Goal: Find specific page/section: Find specific page/section

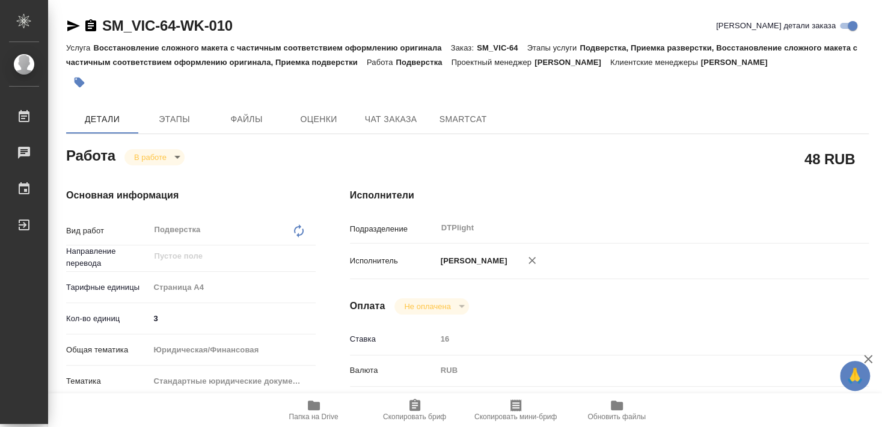
type textarea "x"
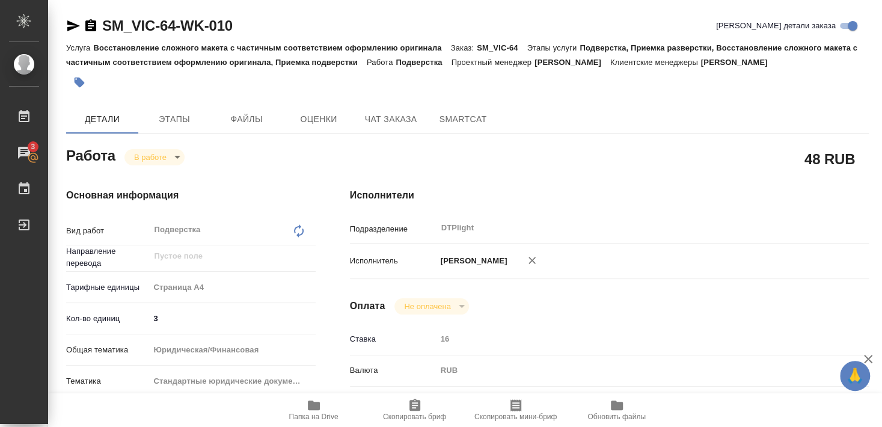
type textarea "x"
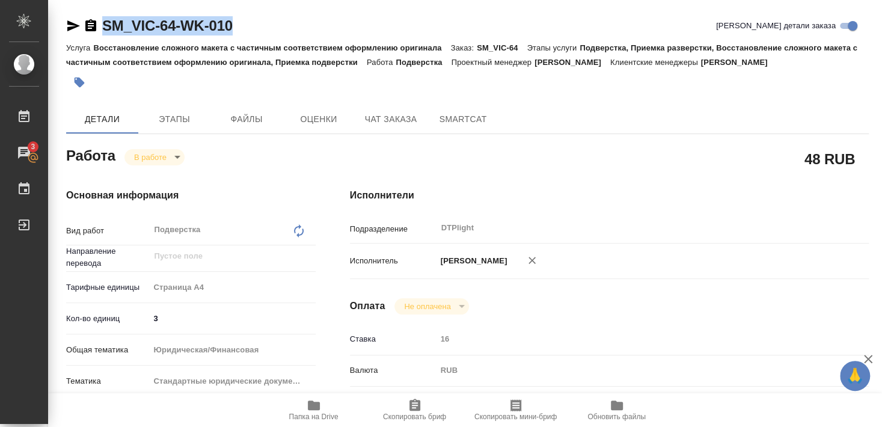
drag, startPoint x: 102, startPoint y: 37, endPoint x: 257, endPoint y: 20, distance: 155.4
click at [257, 20] on div "SM_VIC-64-WK-010 [PERSON_NAME] детали заказа" at bounding box center [467, 28] width 803 height 24
copy link "SM_VIC-64-WK-010"
type textarea "x"
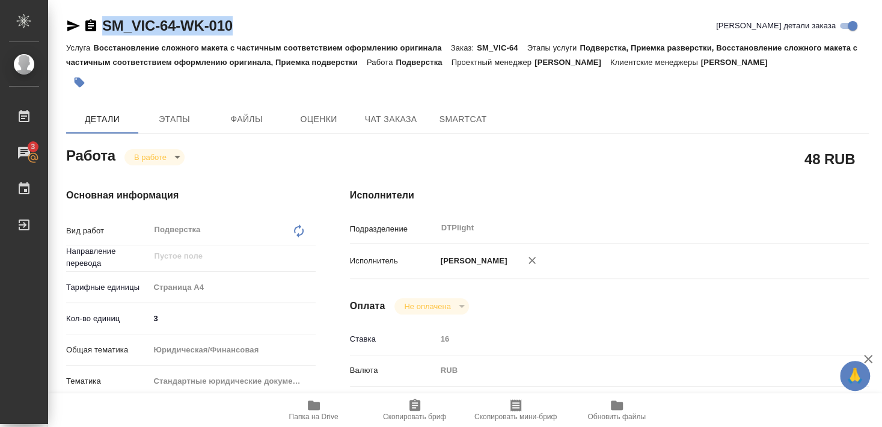
type textarea "x"
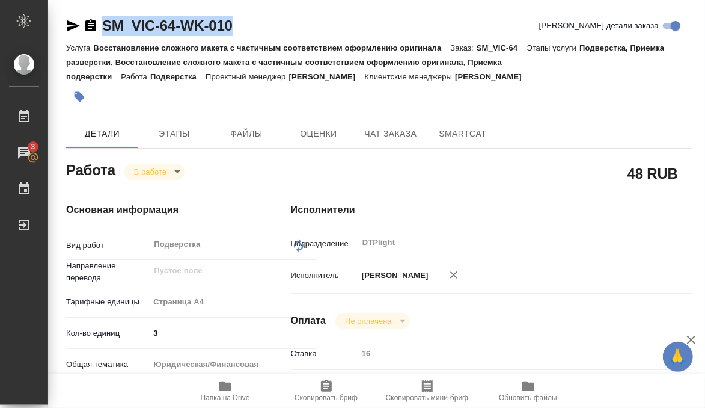
type textarea "x"
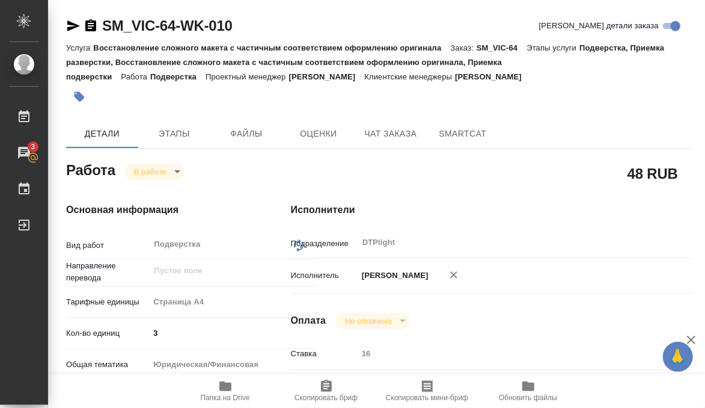
drag, startPoint x: 287, startPoint y: 91, endPoint x: 318, endPoint y: 110, distance: 36.4
click at [287, 91] on div at bounding box center [274, 97] width 417 height 26
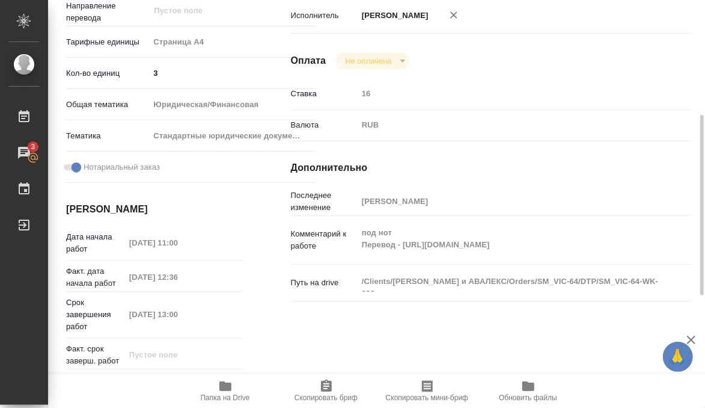
scroll to position [325, 0]
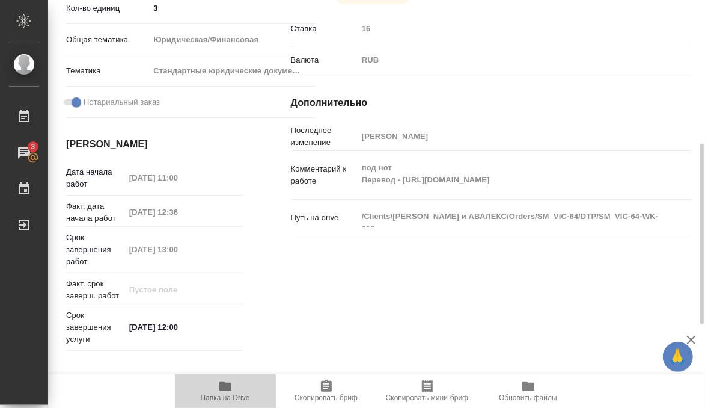
click at [227, 387] on icon "button" at bounding box center [225, 386] width 12 height 10
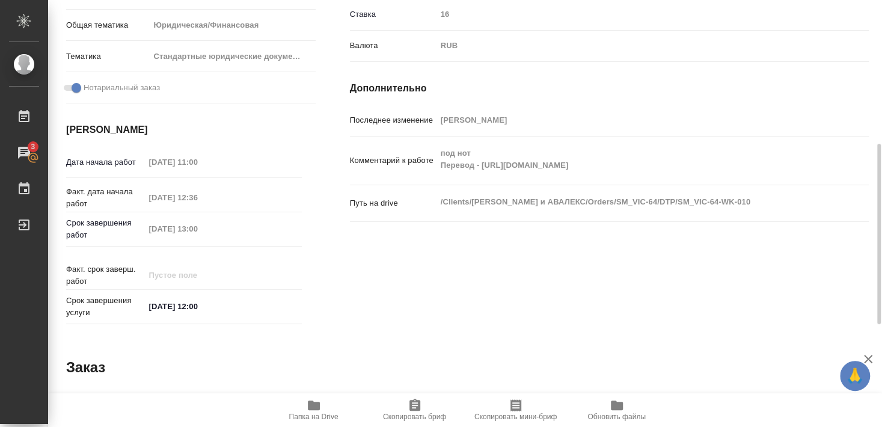
type textarea "x"
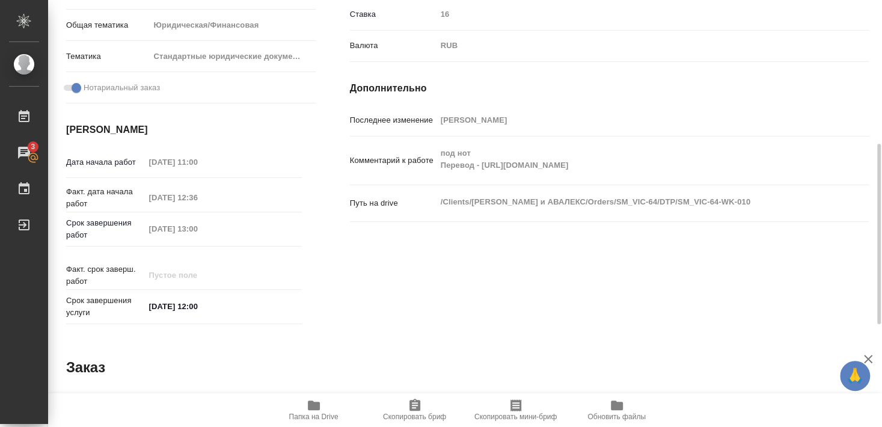
type textarea "x"
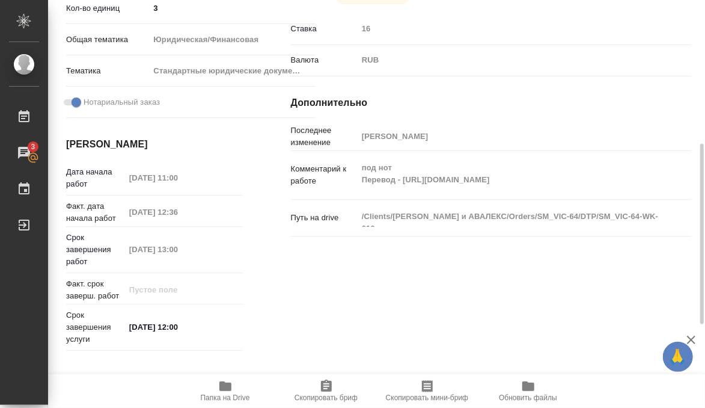
type textarea "x"
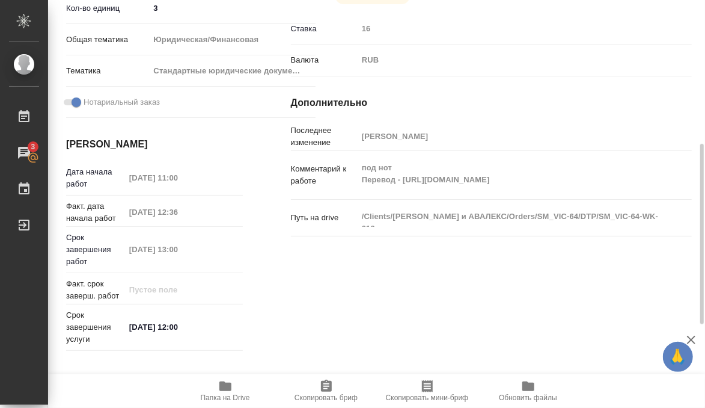
type textarea "x"
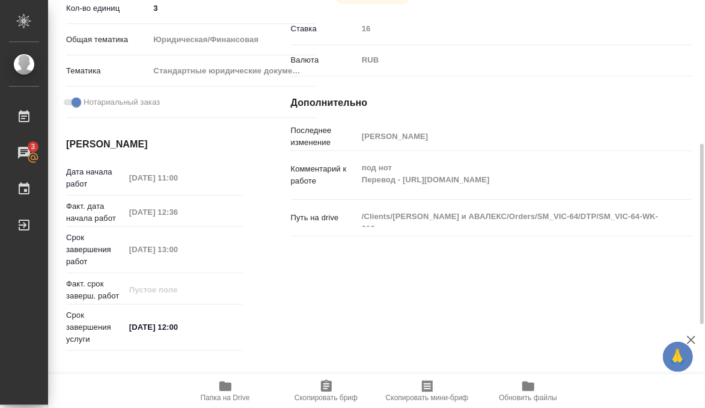
click at [403, 282] on div "Исполнители Подразделение DTPlight ​ Исполнитель [PERSON_NAME] Оплата Не оплаче…" at bounding box center [491, 116] width 449 height 525
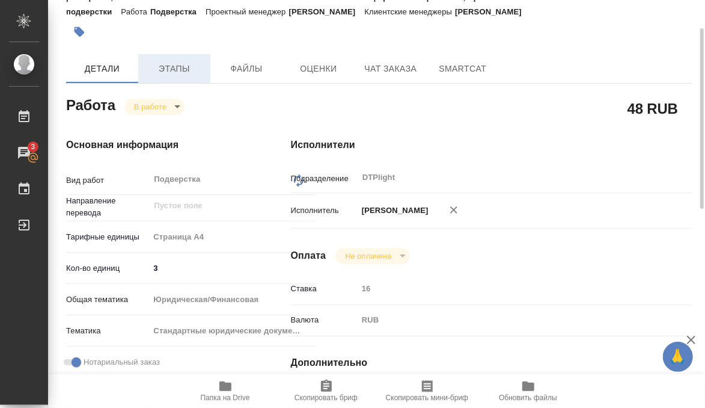
scroll to position [0, 0]
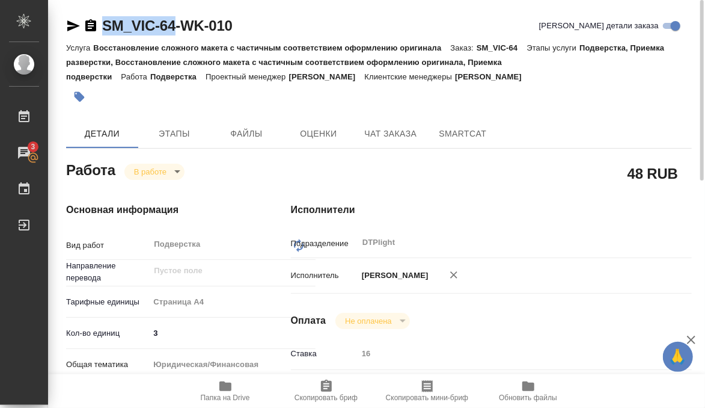
drag, startPoint x: 101, startPoint y: 36, endPoint x: 174, endPoint y: 33, distance: 72.8
copy link "SM_VIC-64"
type textarea "x"
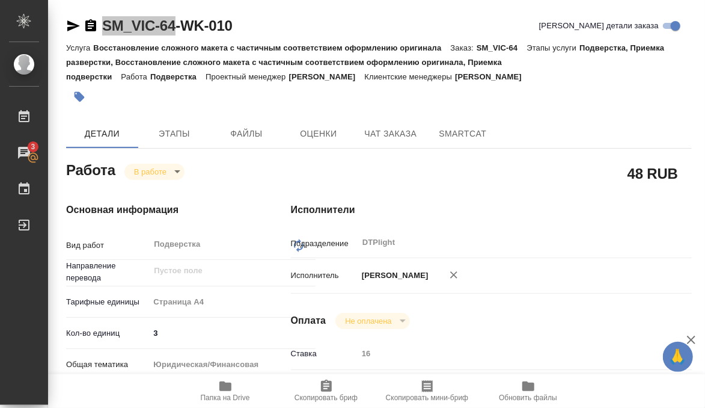
type textarea "x"
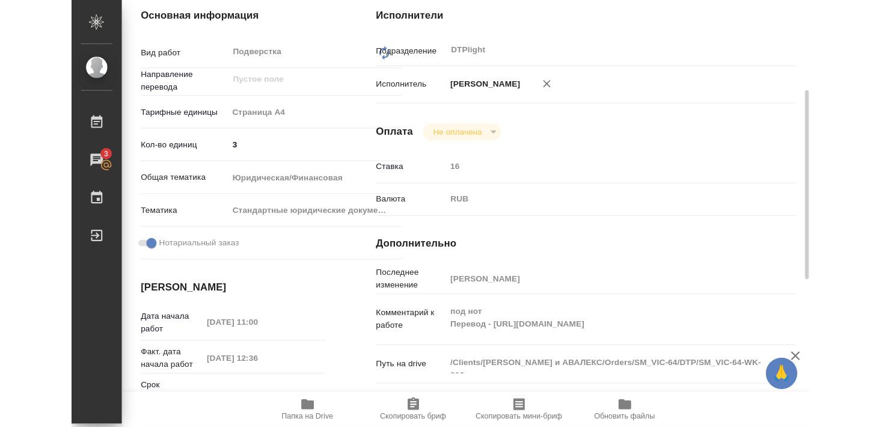
scroll to position [260, 0]
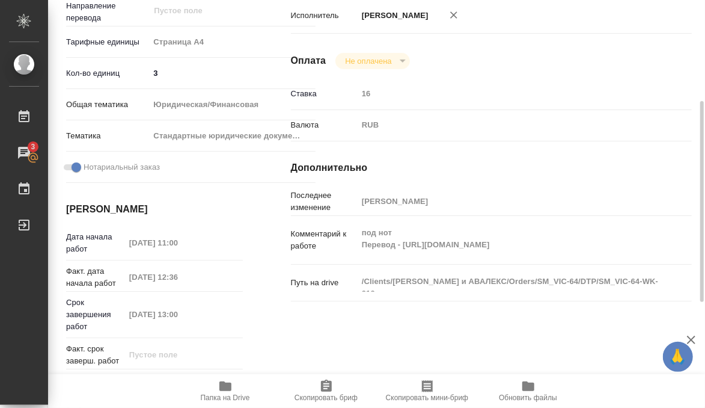
type textarea "x"
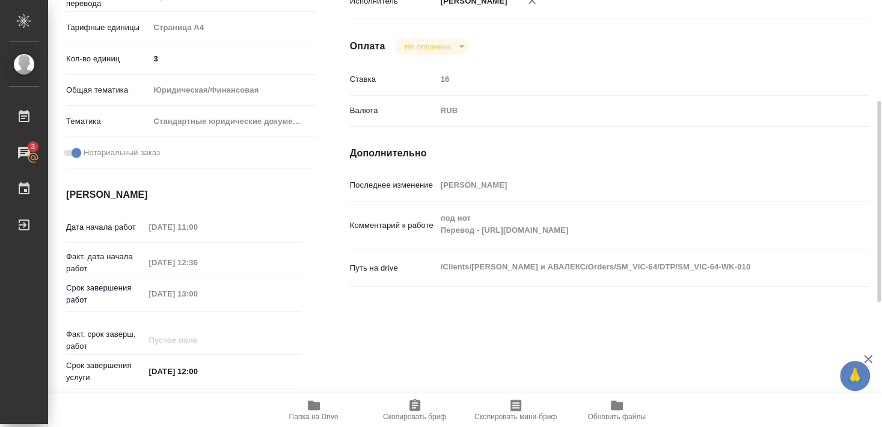
scroll to position [245, 0]
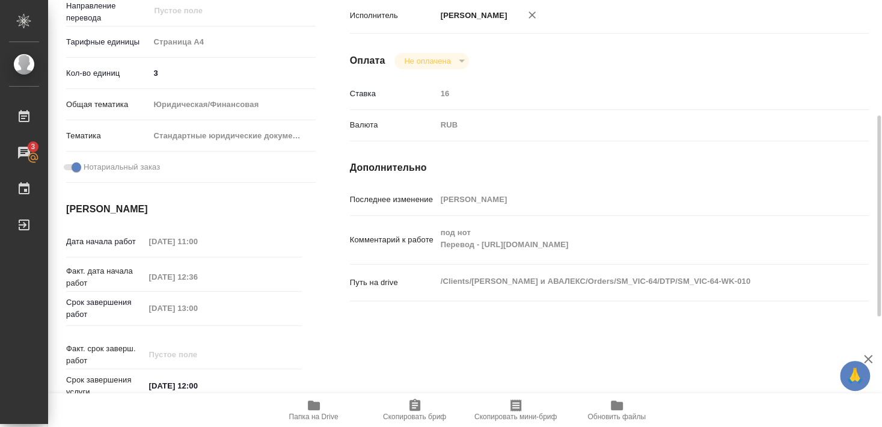
type textarea "x"
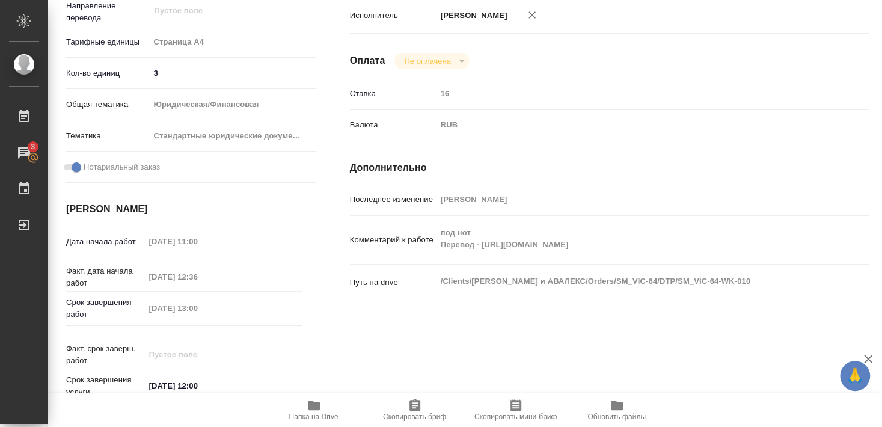
click at [305, 417] on span "Папка на Drive" at bounding box center [313, 416] width 49 height 8
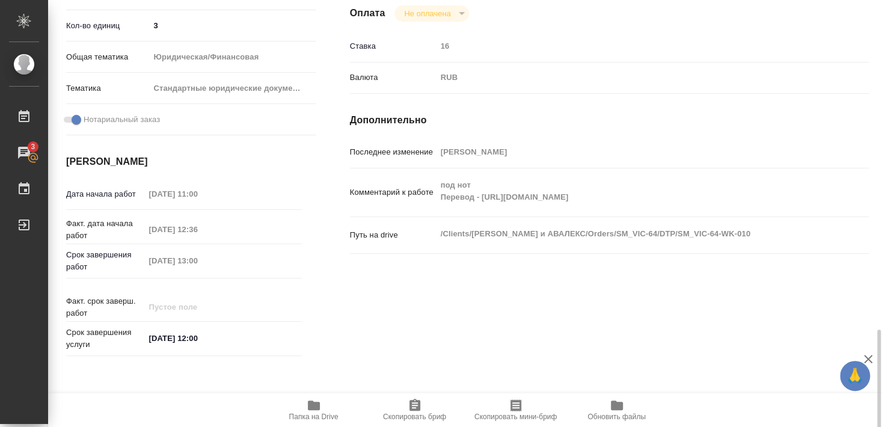
scroll to position [228, 0]
